Goal: Transaction & Acquisition: Purchase product/service

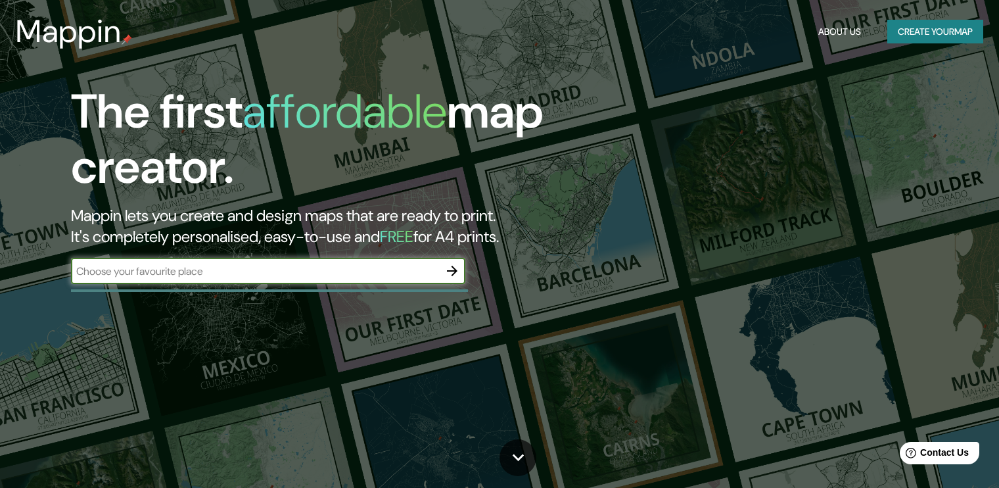
click at [352, 277] on input "text" at bounding box center [255, 271] width 368 height 15
type input "casablanca, chile"
click at [448, 272] on icon "button" at bounding box center [452, 271] width 16 height 16
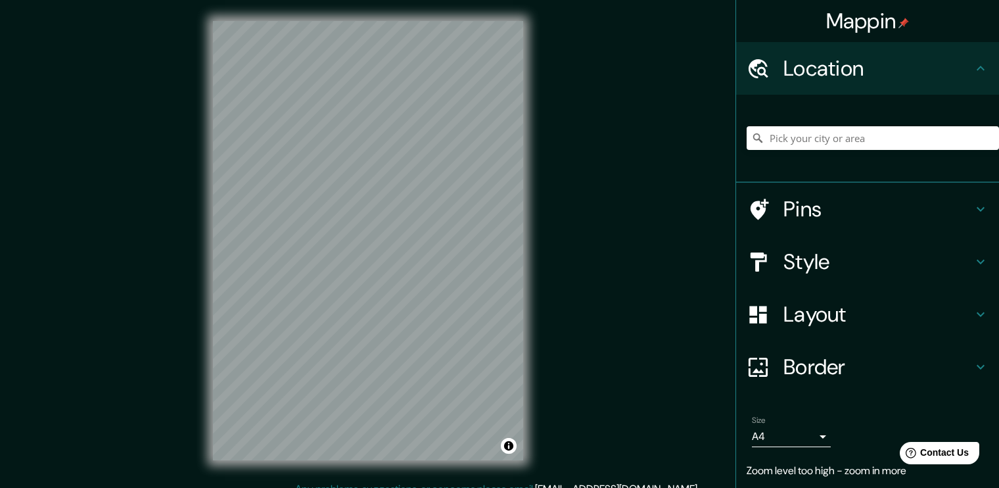
click at [851, 207] on h4 "Pins" at bounding box center [877, 209] width 189 height 26
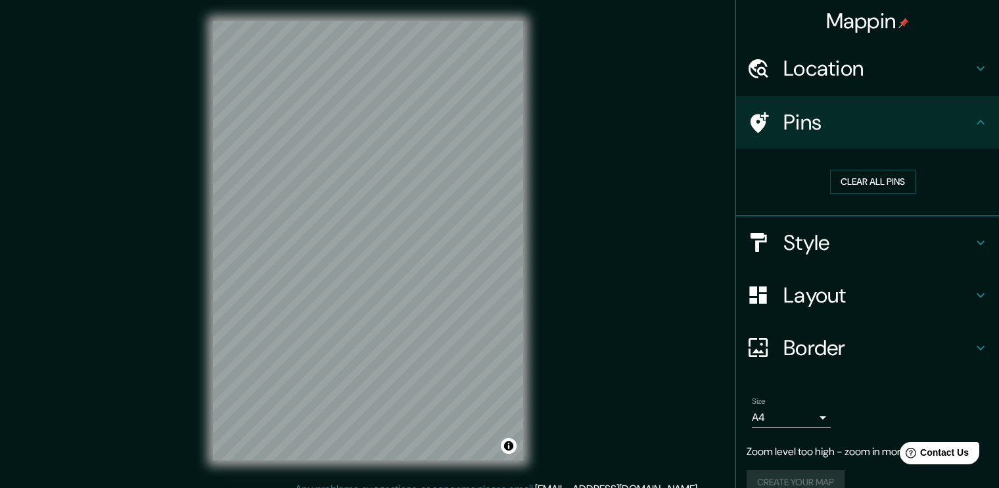
click at [817, 258] on div "Style" at bounding box center [867, 242] width 263 height 53
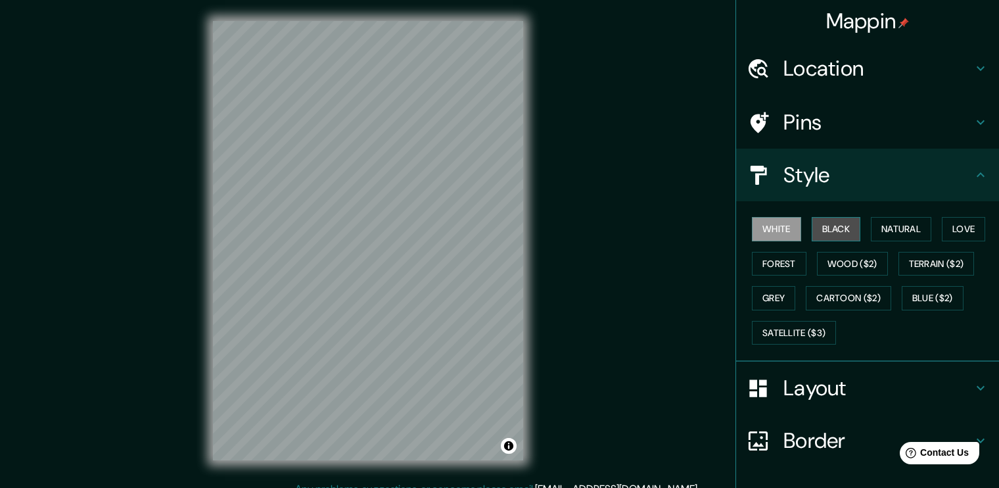
click at [812, 230] on button "Black" at bounding box center [836, 229] width 49 height 24
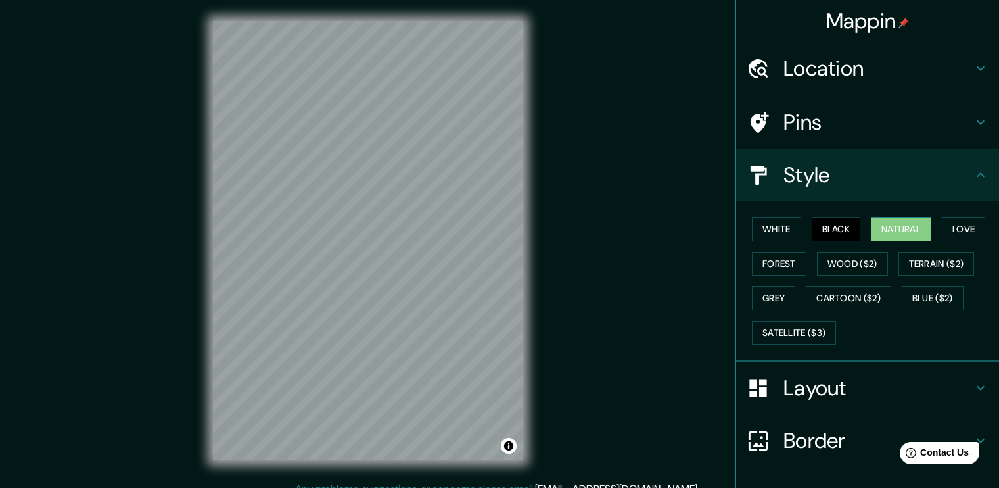
click at [912, 234] on button "Natural" at bounding box center [901, 229] width 60 height 24
drag, startPoint x: 901, startPoint y: 402, endPoint x: 893, endPoint y: 394, distance: 11.2
click at [900, 402] on div "Layout" at bounding box center [867, 387] width 263 height 53
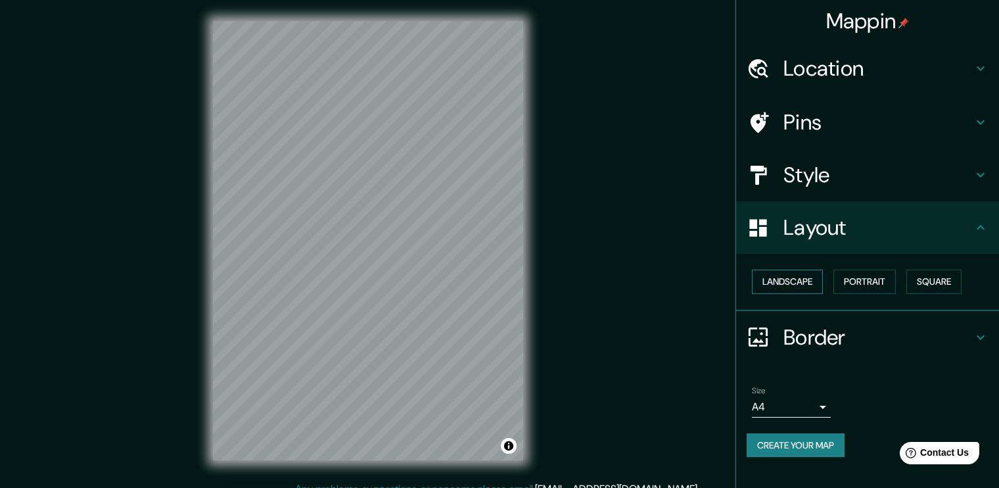
click at [783, 283] on button "Landscape" at bounding box center [787, 281] width 71 height 24
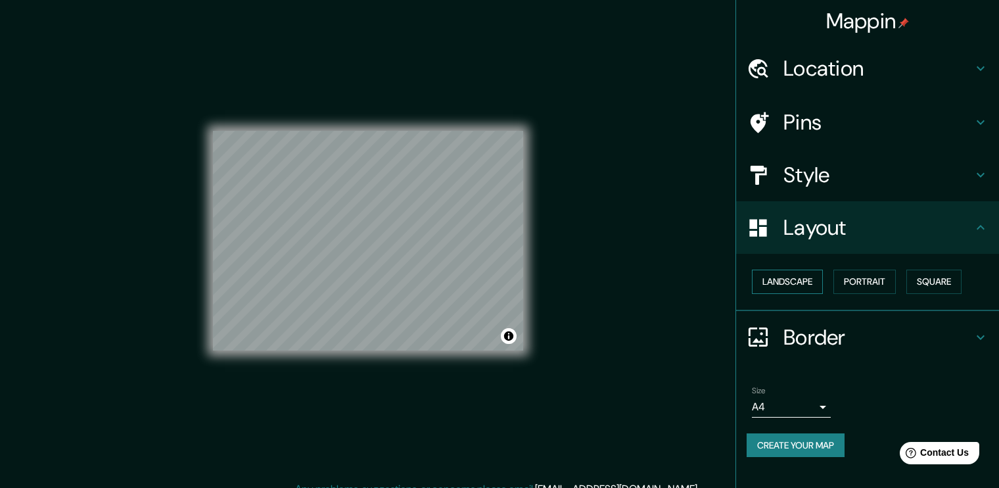
click at [783, 283] on button "Landscape" at bounding box center [787, 281] width 71 height 24
click at [874, 279] on button "Portrait" at bounding box center [864, 281] width 62 height 24
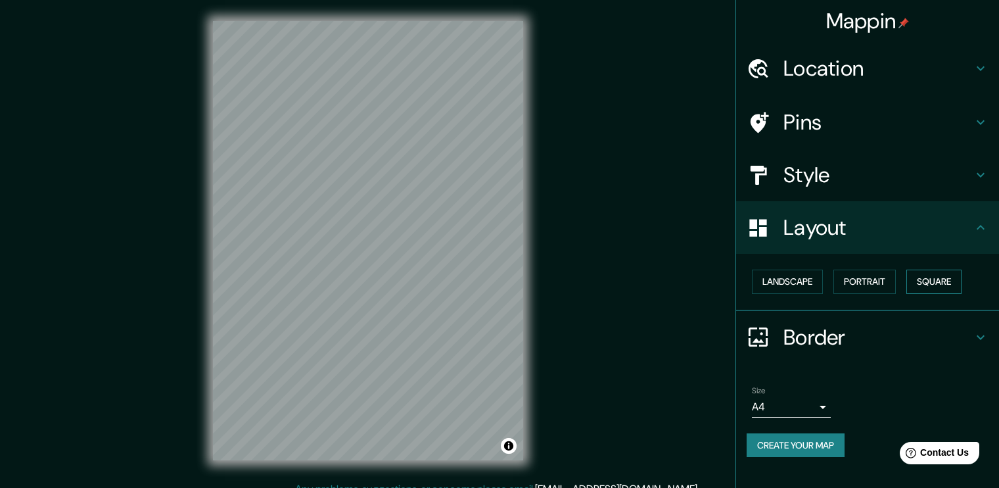
click at [956, 286] on button "Square" at bounding box center [933, 281] width 55 height 24
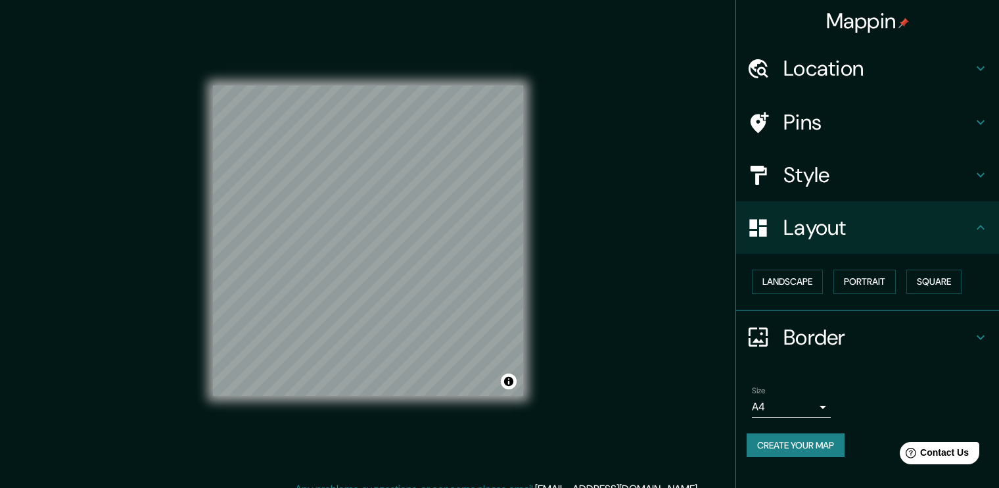
click at [828, 89] on div "Location" at bounding box center [867, 68] width 263 height 53
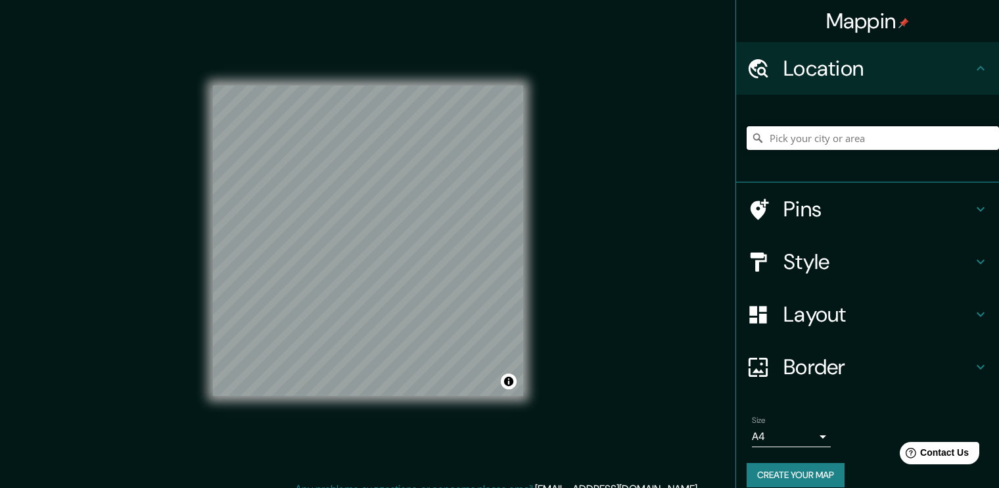
click at [813, 146] on input "Pick your city or area" at bounding box center [873, 138] width 252 height 24
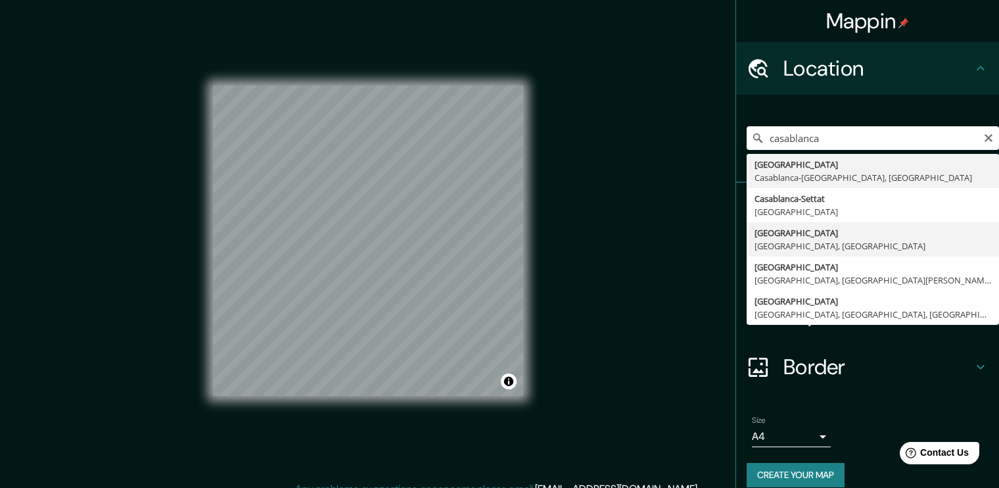
type input "Casablanca, Región de Valparaíso, Chile"
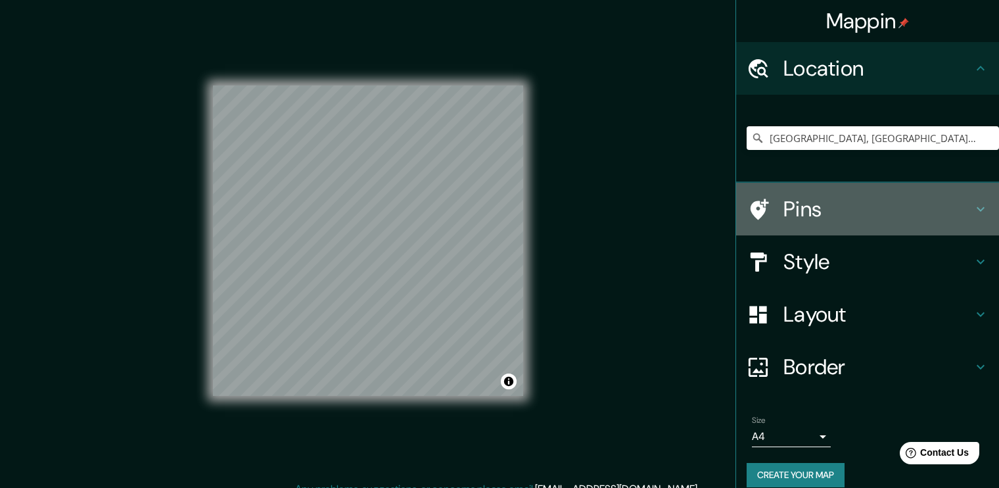
click at [791, 220] on h4 "Pins" at bounding box center [877, 209] width 189 height 26
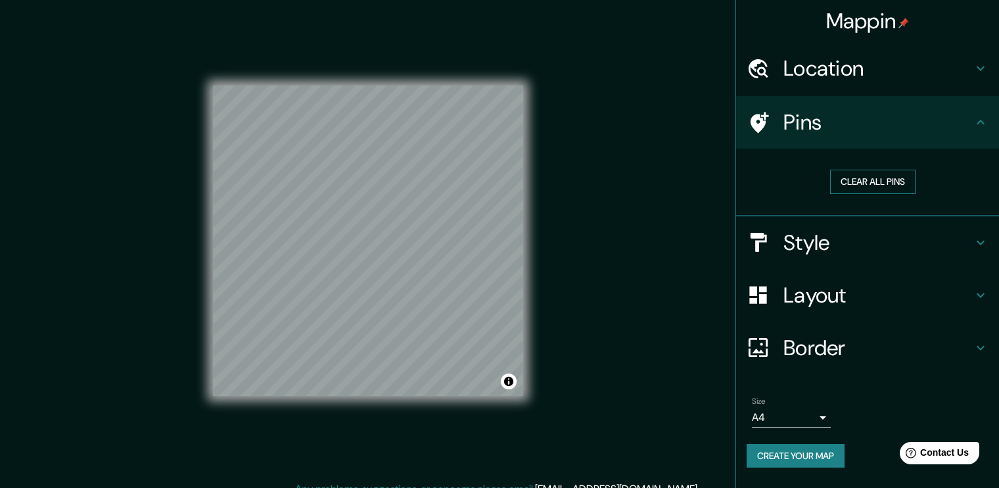
click at [849, 187] on button "Clear all pins" at bounding box center [872, 182] width 85 height 24
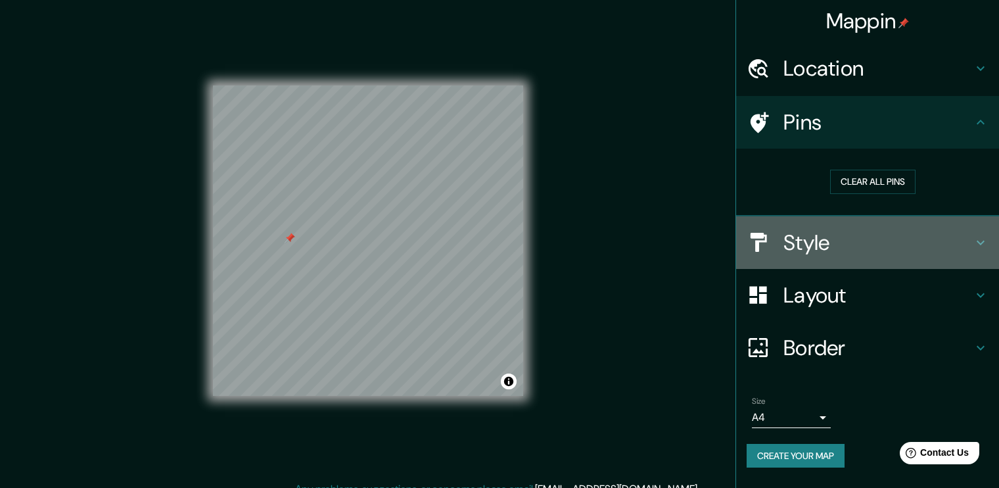
click at [798, 240] on h4 "Style" at bounding box center [877, 242] width 189 height 26
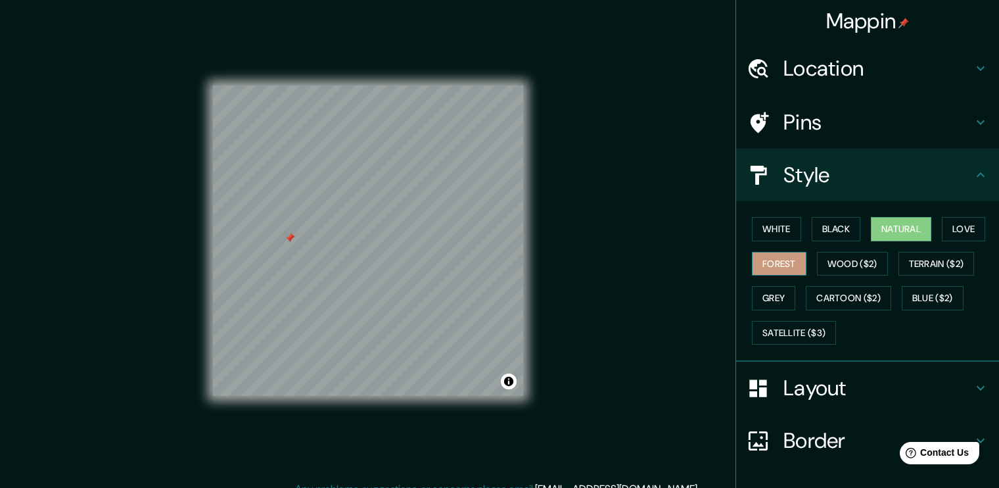
click at [752, 261] on button "Forest" at bounding box center [779, 264] width 55 height 24
click at [758, 292] on button "Grey" at bounding box center [773, 298] width 43 height 24
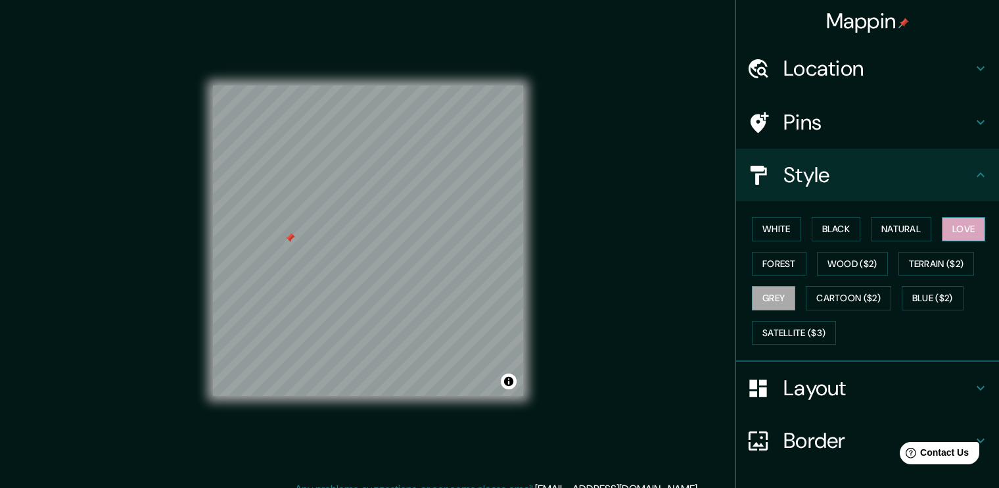
click at [962, 223] on button "Love" at bounding box center [963, 229] width 43 height 24
click at [766, 227] on button "White" at bounding box center [776, 229] width 49 height 24
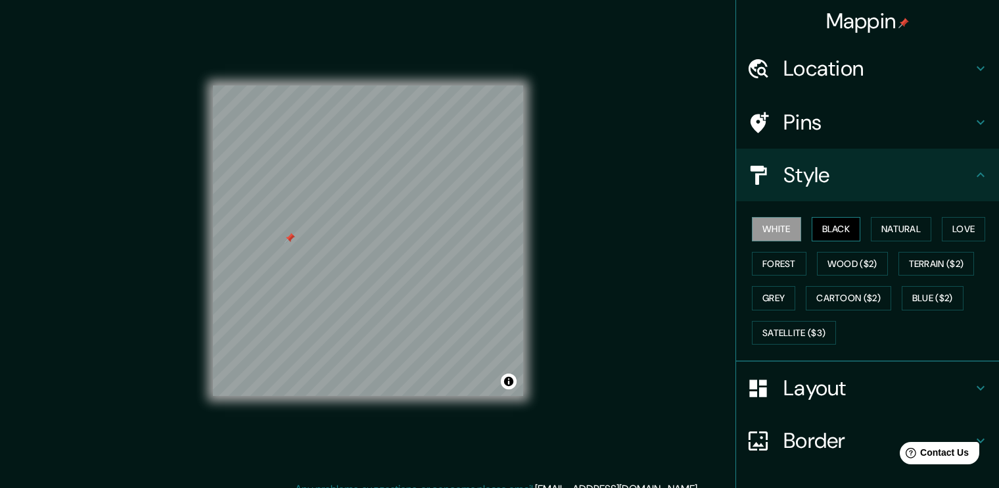
click at [827, 227] on button "Black" at bounding box center [836, 229] width 49 height 24
click at [794, 227] on div "White Black Natural Love Forest Wood ($2) Terrain ($2) Grey Cartoon ($2) Blue (…" at bounding box center [873, 281] width 252 height 138
click at [765, 231] on button "White" at bounding box center [776, 229] width 49 height 24
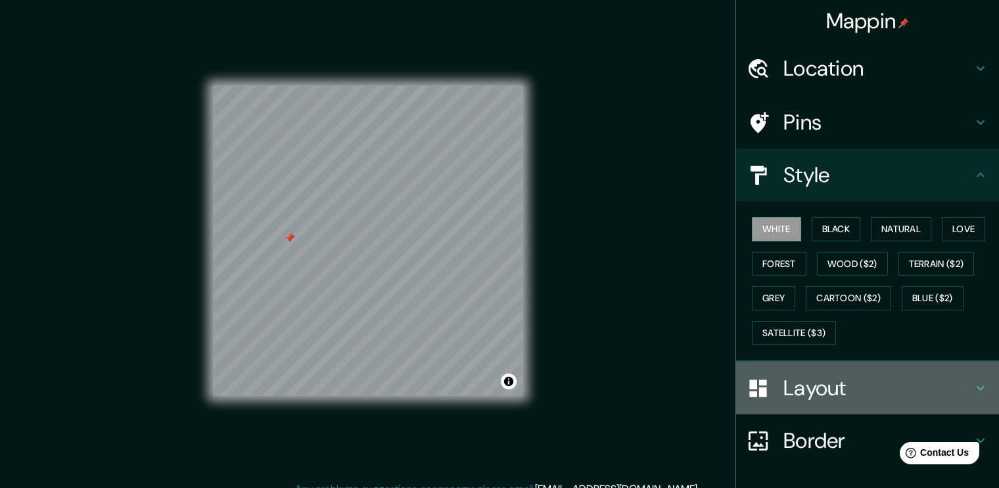
click at [814, 386] on h4 "Layout" at bounding box center [877, 388] width 189 height 26
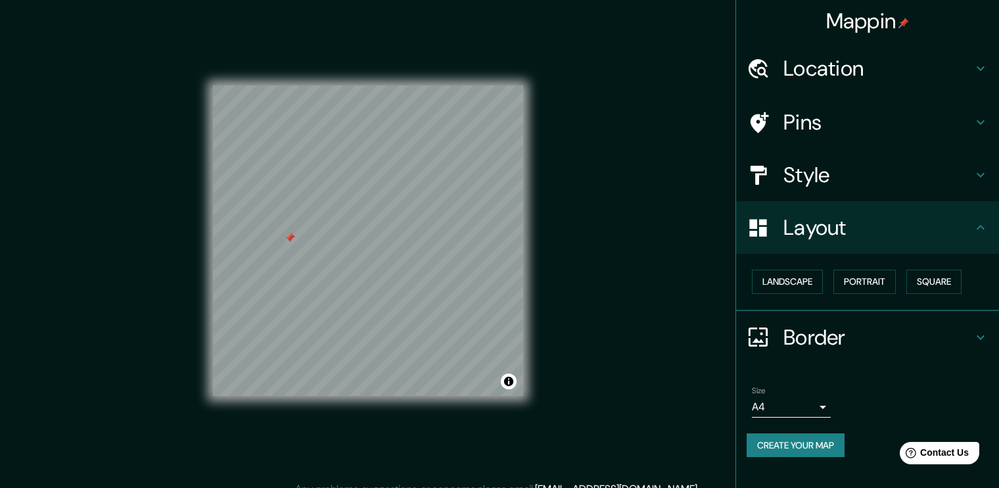
scroll to position [14, 0]
